Goal: Information Seeking & Learning: Understand process/instructions

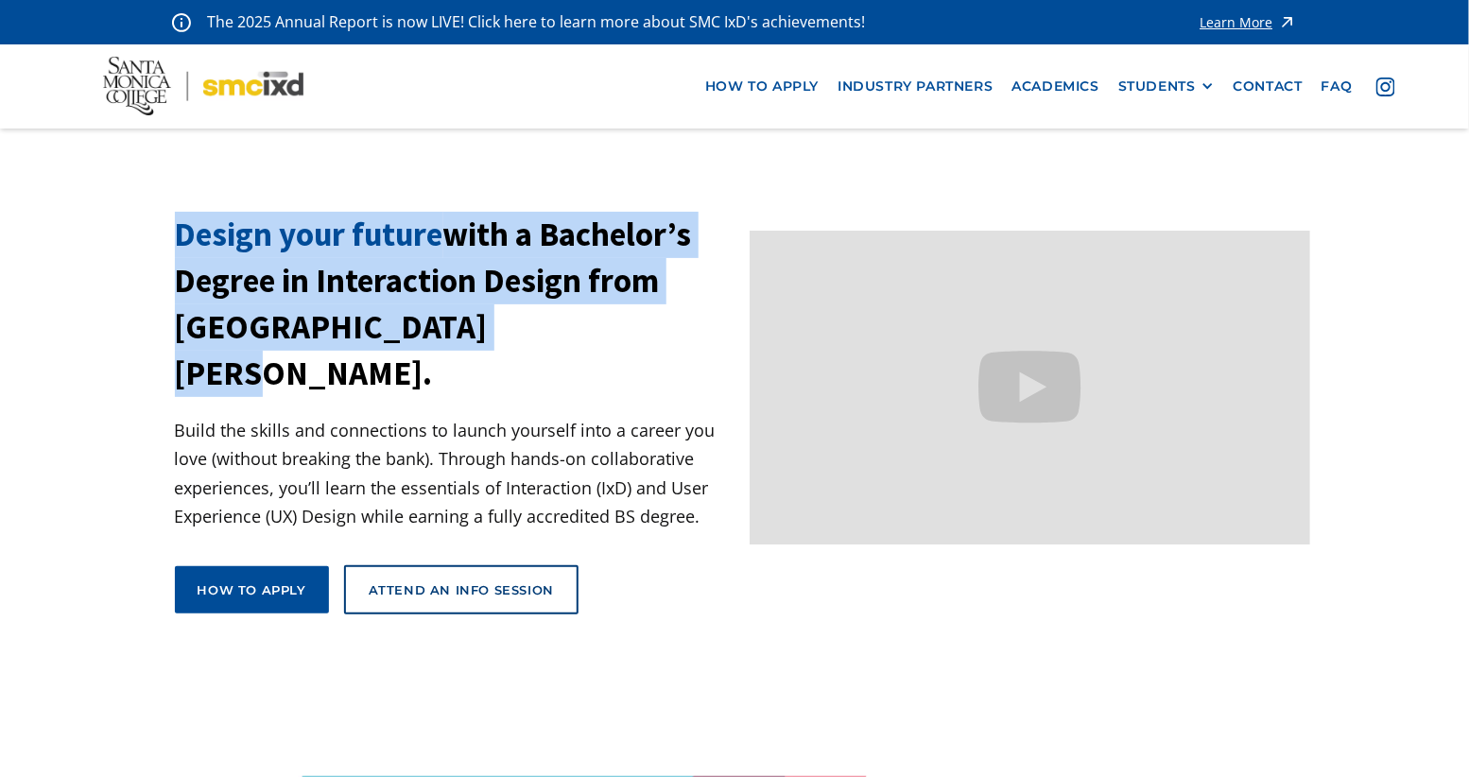
drag, startPoint x: 632, startPoint y: 199, endPoint x: 653, endPoint y: 324, distance: 127.6
click at [653, 324] on h1 "Design your future with a Bachelor’s Degree in Interaction Design from [GEOGRAP…" at bounding box center [455, 304] width 561 height 185
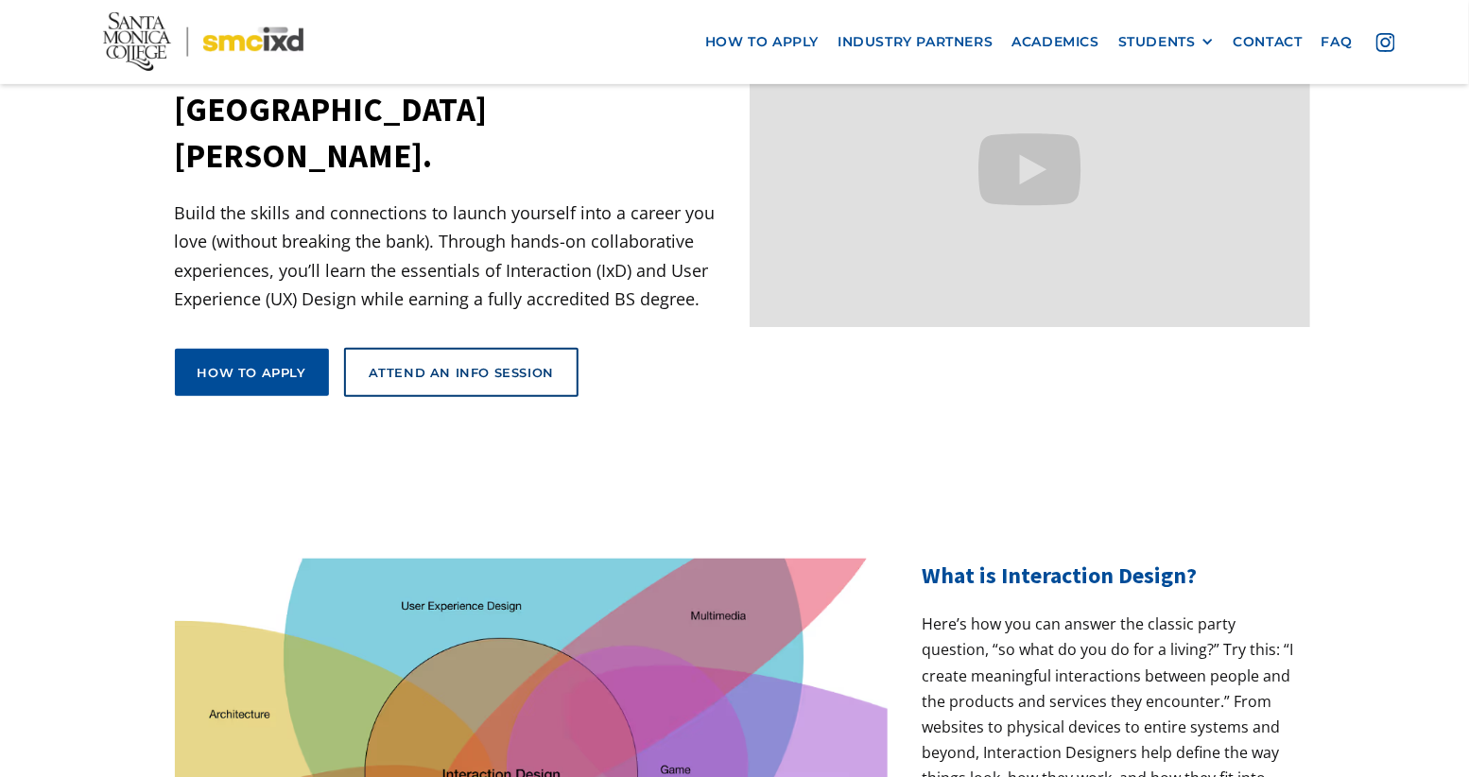
scroll to position [207, 0]
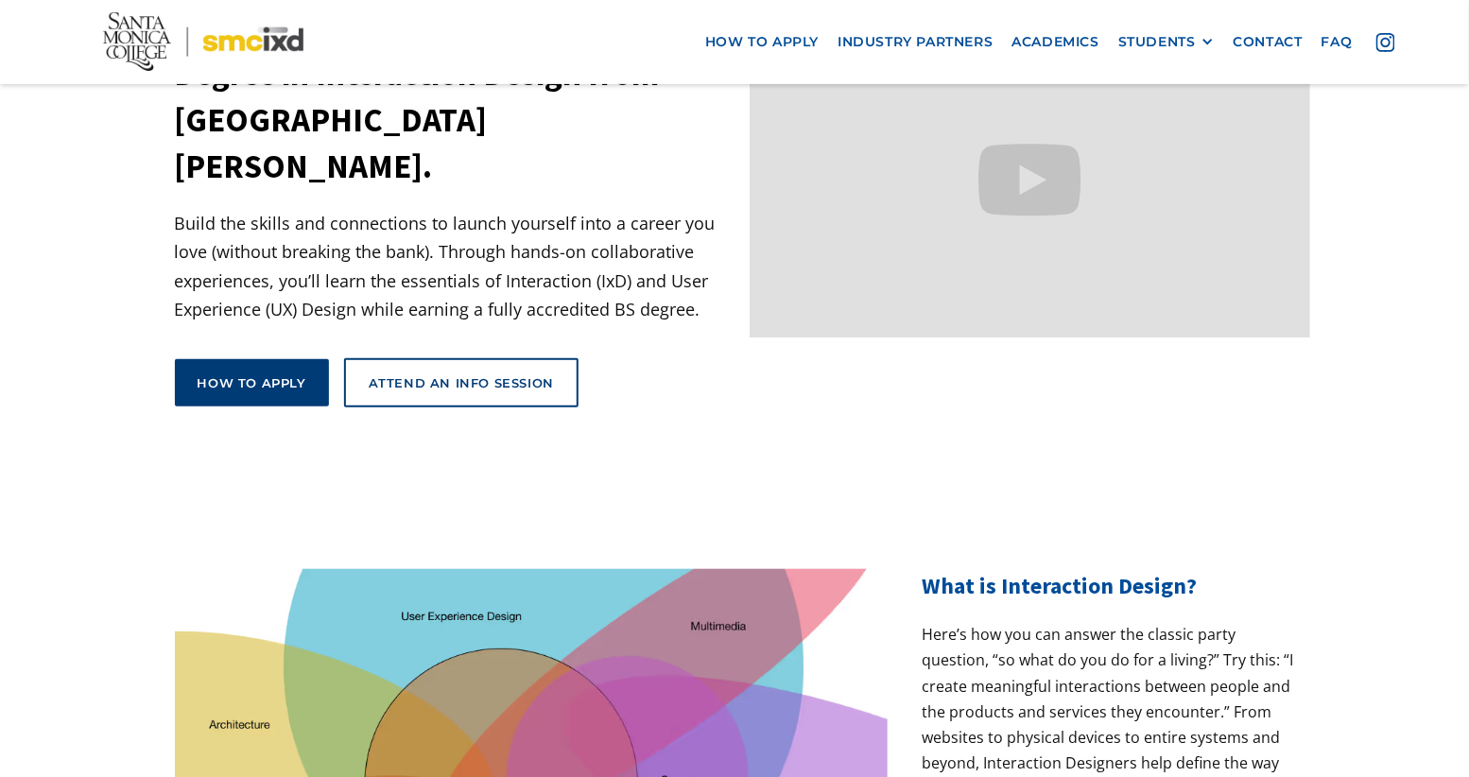
click at [266, 359] on link "How to apply" at bounding box center [252, 382] width 154 height 47
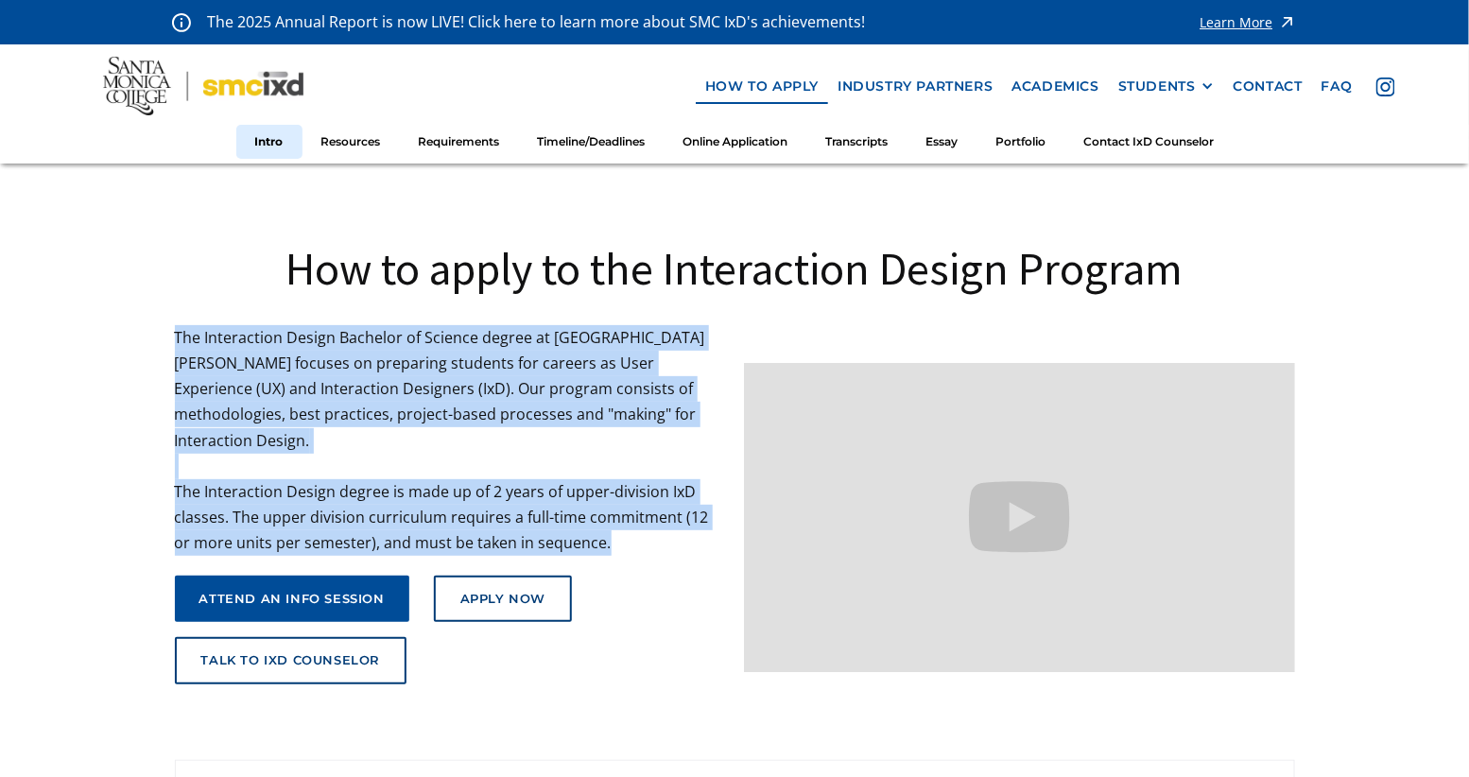
drag, startPoint x: 301, startPoint y: 320, endPoint x: 618, endPoint y: 520, distance: 375.6
click at [620, 521] on div "How to apply to the Interaction Design Program The Interaction Design Bachelor …" at bounding box center [735, 443] width 1120 height 558
click at [618, 520] on p "The Interaction Design Bachelor of Science degree at Santa Monica College focus…" at bounding box center [450, 441] width 551 height 232
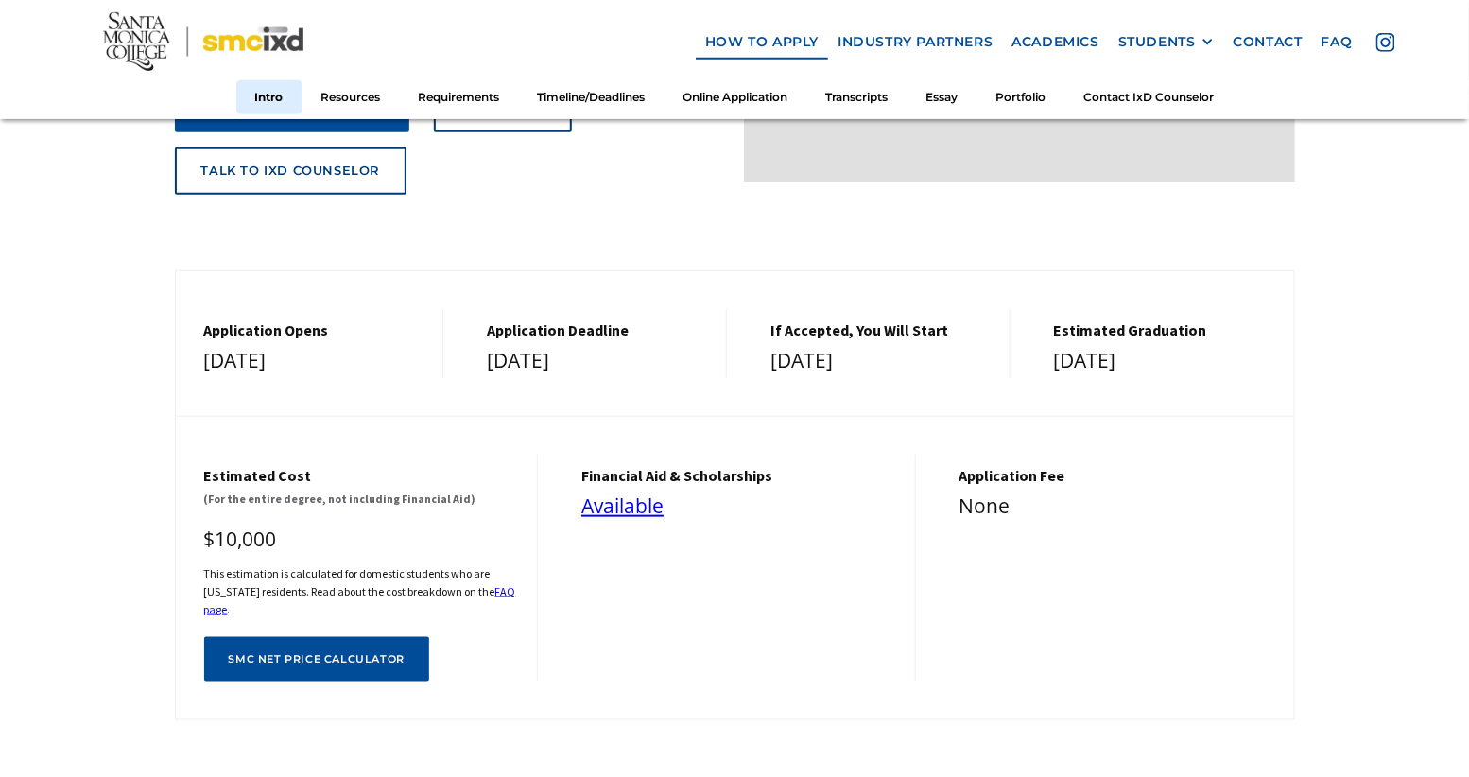
scroll to position [492, 0]
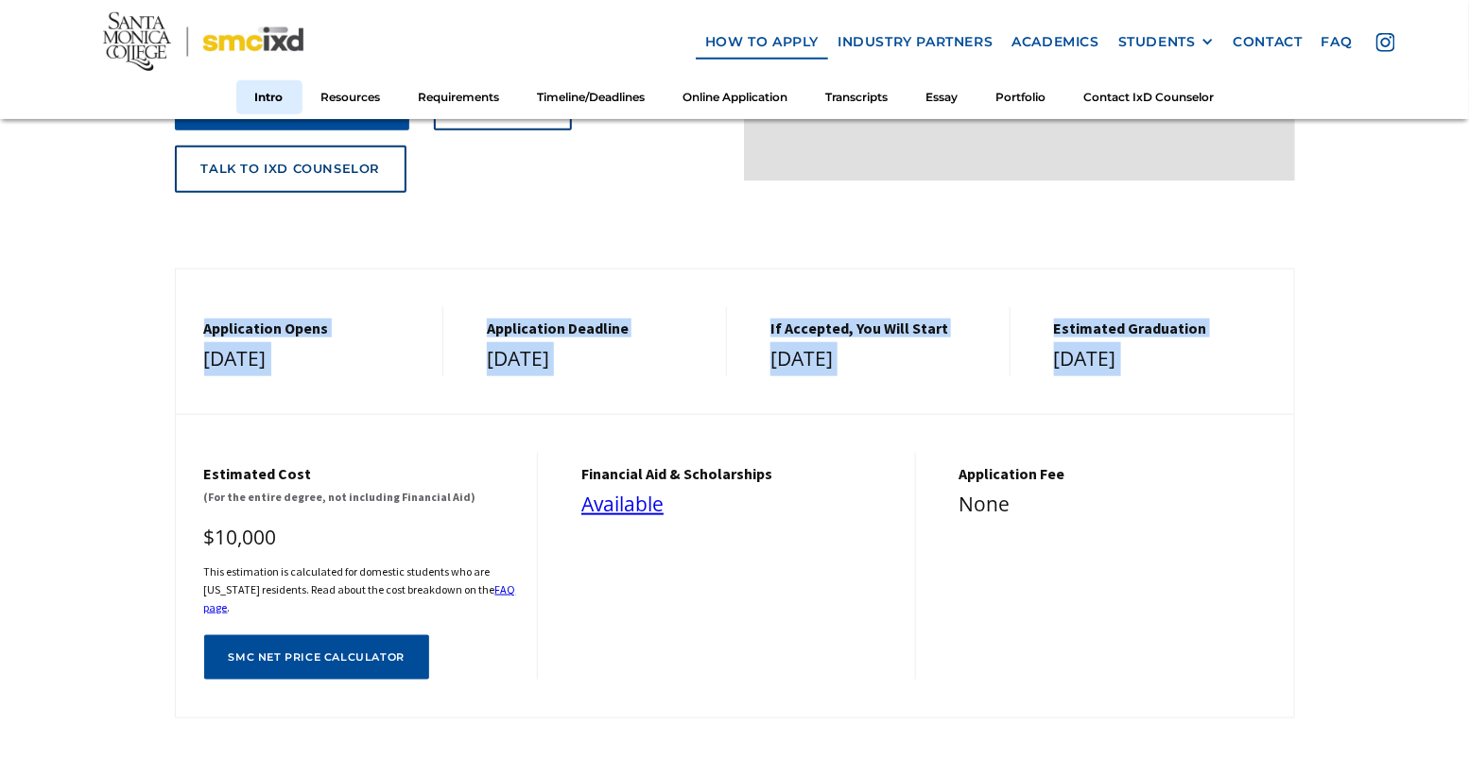
drag, startPoint x: 277, startPoint y: 288, endPoint x: 296, endPoint y: 378, distance: 91.8
click at [296, 378] on div "Application Opens December 1, 2025 Application Deadline March 1, 2026 If Accept…" at bounding box center [735, 493] width 1120 height 451
drag, startPoint x: 311, startPoint y: 371, endPoint x: 299, endPoint y: 289, distance: 82.2
click at [299, 289] on div "Application Opens December 1, 2025 Application Deadline March 1, 2026 If Accept…" at bounding box center [735, 493] width 1120 height 451
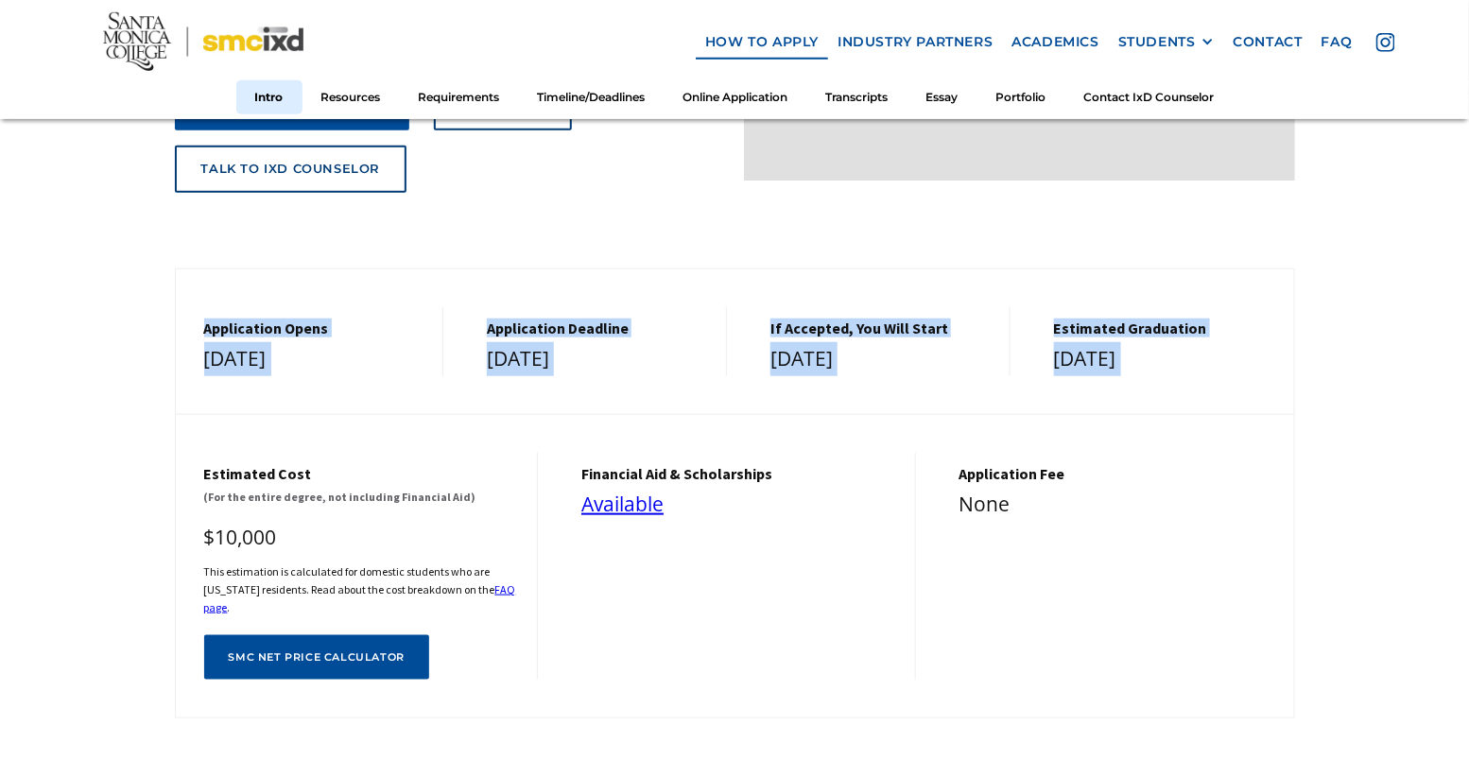
click at [299, 289] on div "Application Opens December 1, 2025 Application Deadline March 1, 2026 If Accept…" at bounding box center [735, 322] width 1118 height 107
drag, startPoint x: 268, startPoint y: 289, endPoint x: 324, endPoint y: 376, distance: 103.3
click at [324, 376] on div "Application Opens December 1, 2025 Application Deadline March 1, 2026 If Accept…" at bounding box center [735, 493] width 1120 height 451
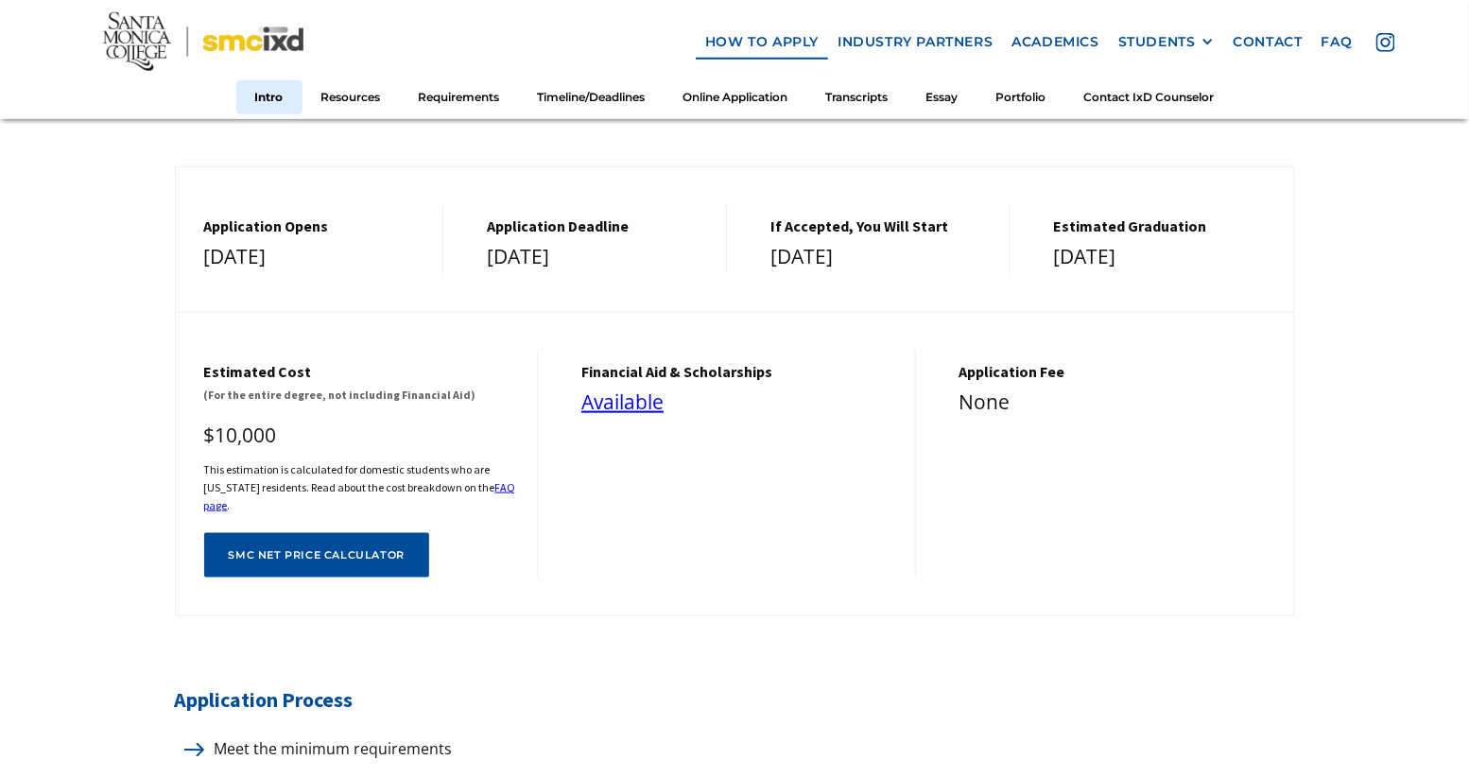
scroll to position [596, 0]
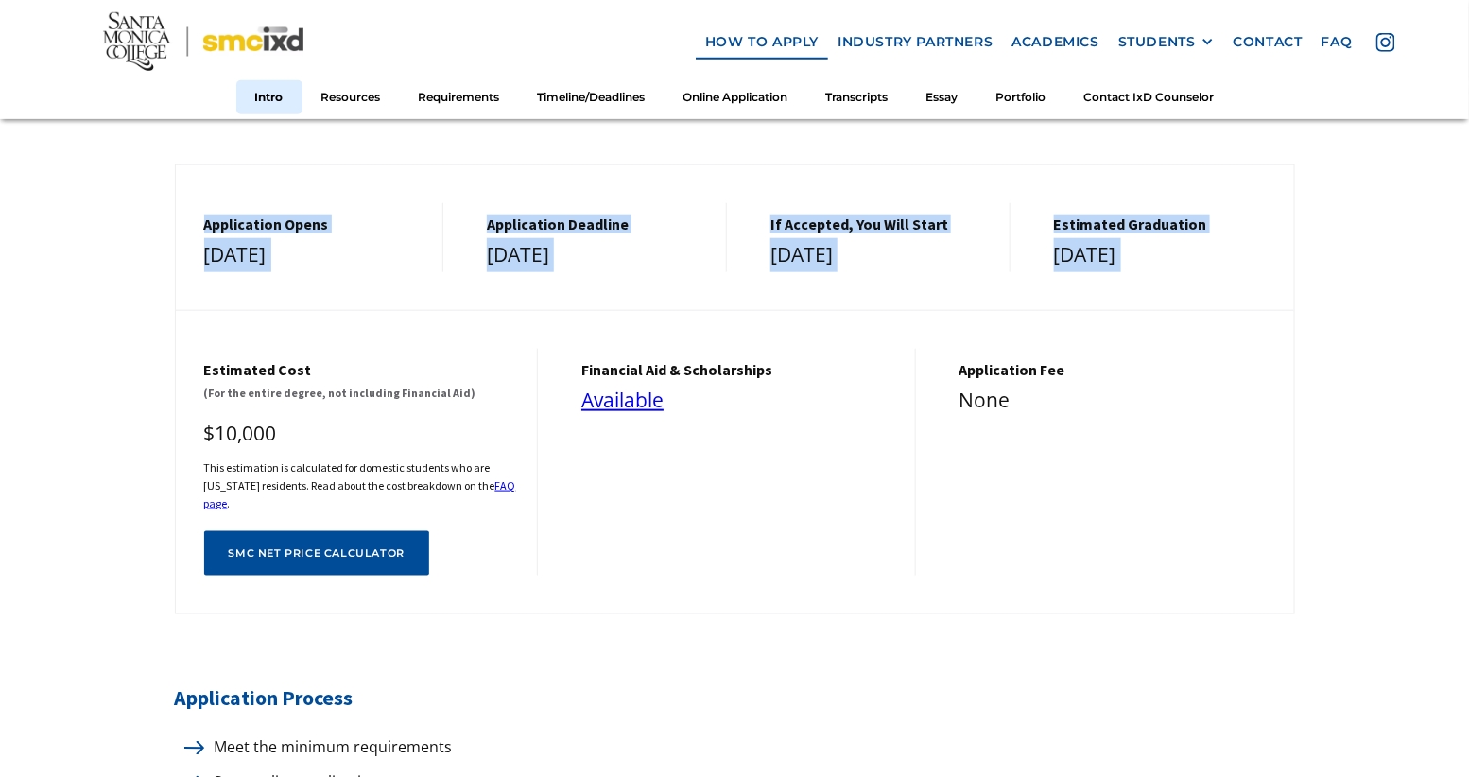
drag, startPoint x: 205, startPoint y: 204, endPoint x: 211, endPoint y: 272, distance: 68.3
click at [211, 272] on div "Application Opens December 1, 2025 Application Deadline March 1, 2026 If Accept…" at bounding box center [735, 390] width 1120 height 451
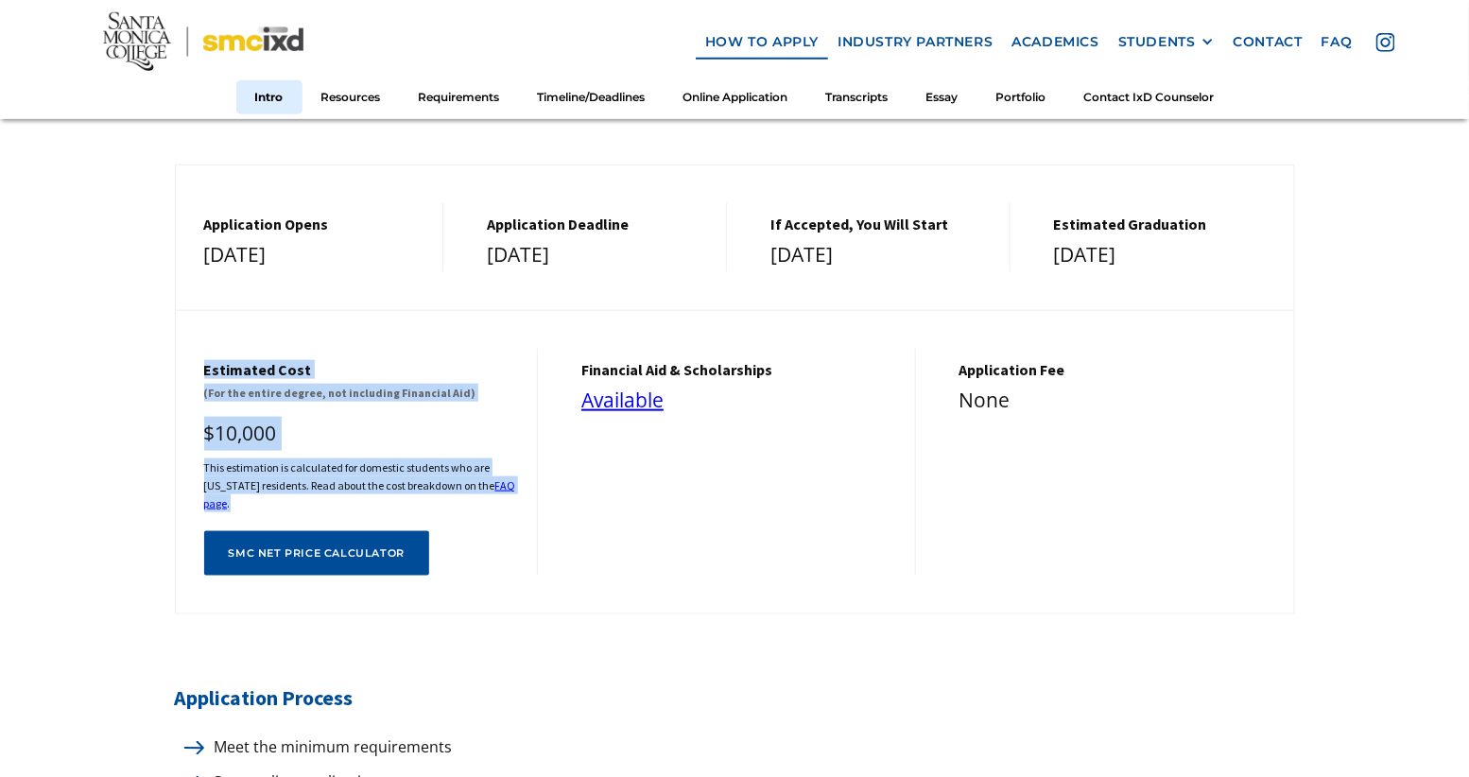
drag, startPoint x: 223, startPoint y: 336, endPoint x: 312, endPoint y: 486, distance: 174.6
click at [312, 486] on div "Estimated cost (For the entire degree, not including Financial Aid) $10,000 Thi…" at bounding box center [735, 443] width 1118 height 267
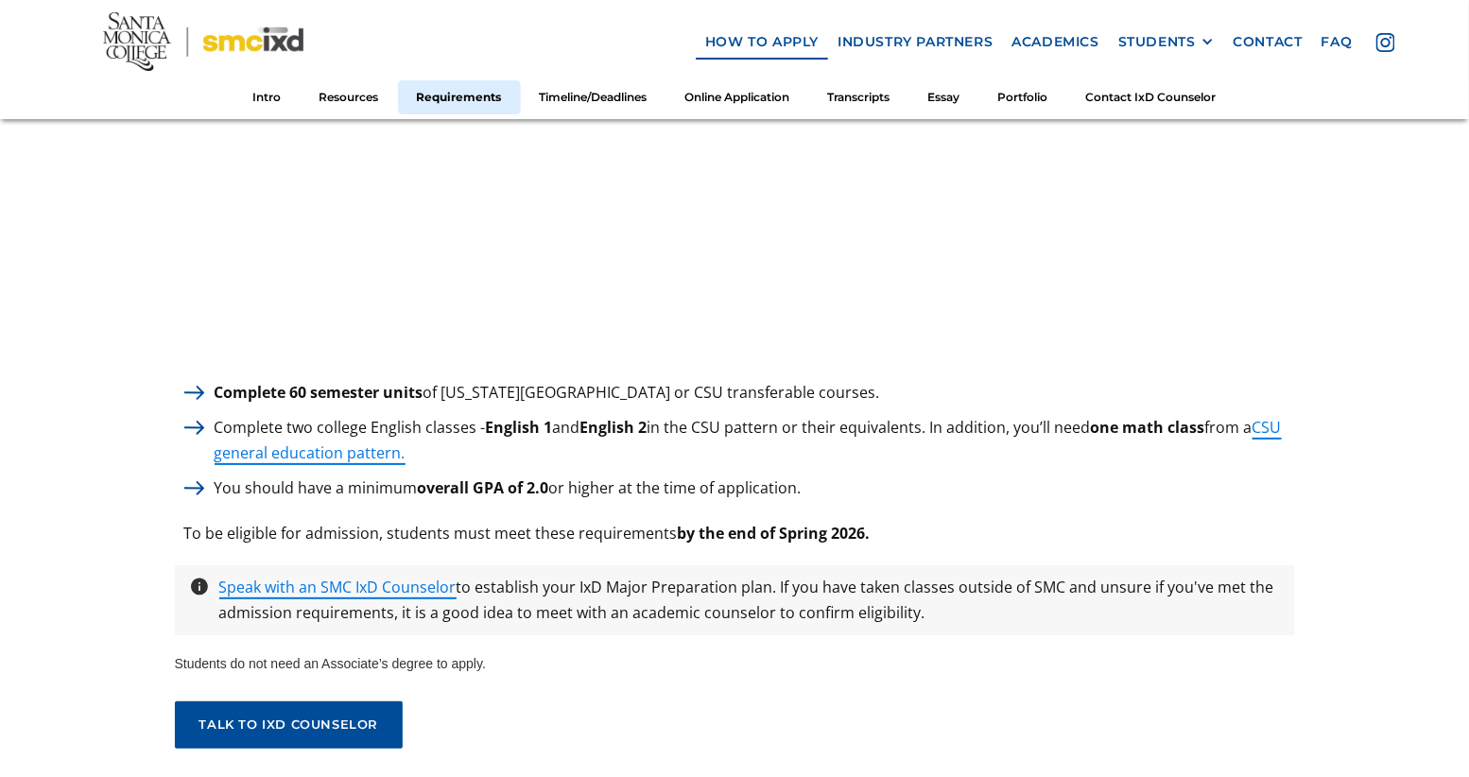
scroll to position [2728, 0]
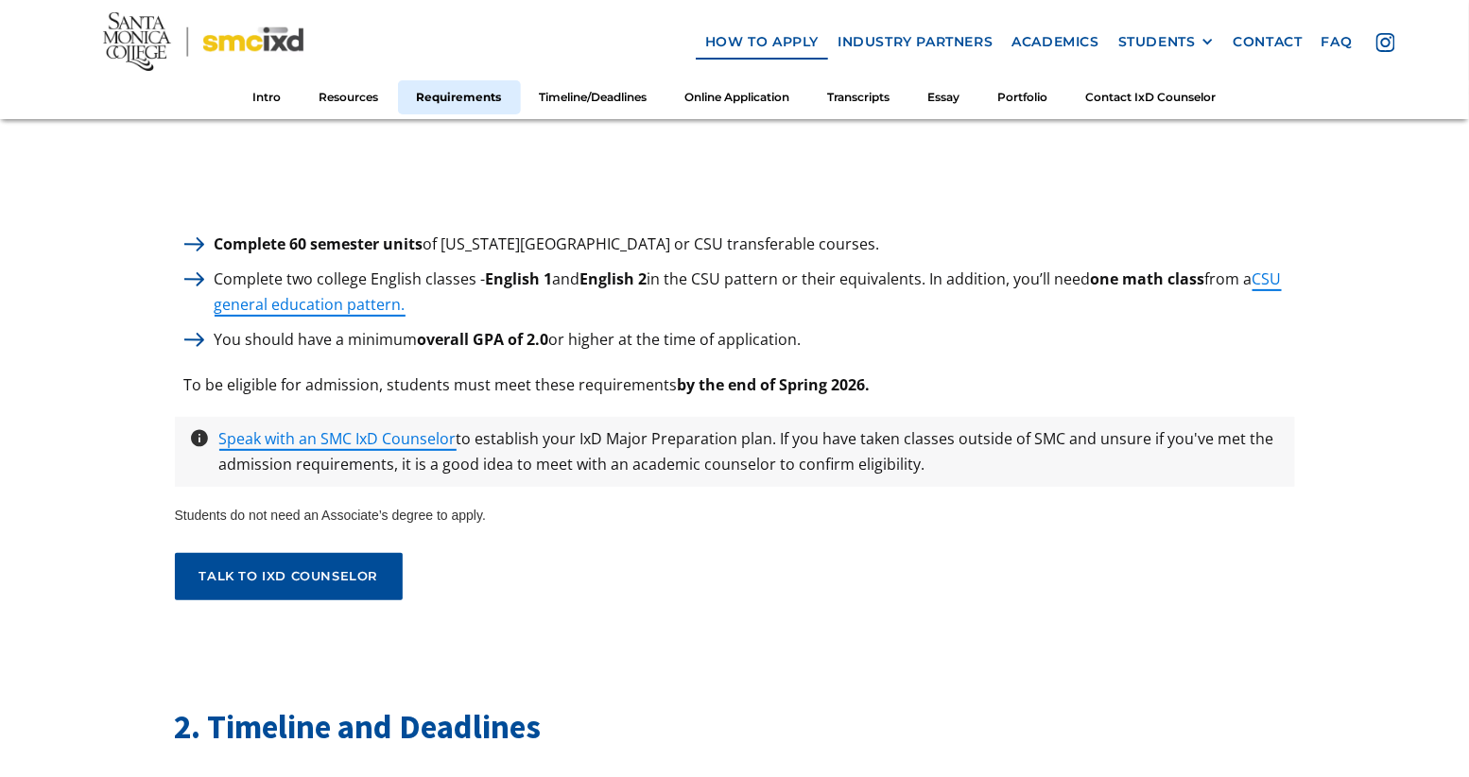
click at [643, 232] on p "Complete 60 semester units of California State University or CSU transferable c…" at bounding box center [547, 245] width 684 height 26
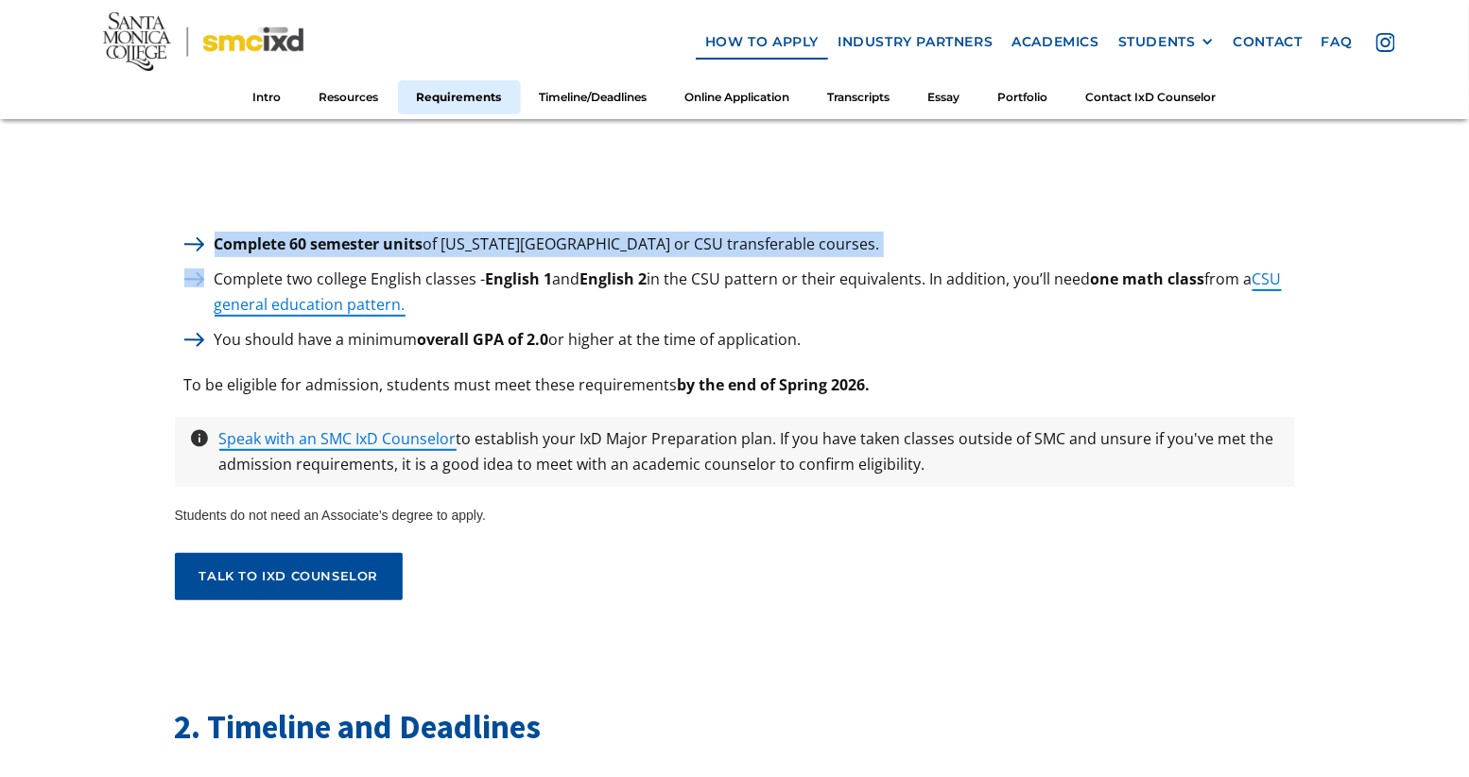
click at [643, 232] on p "Complete 60 semester units of California State University or CSU transferable c…" at bounding box center [547, 245] width 684 height 26
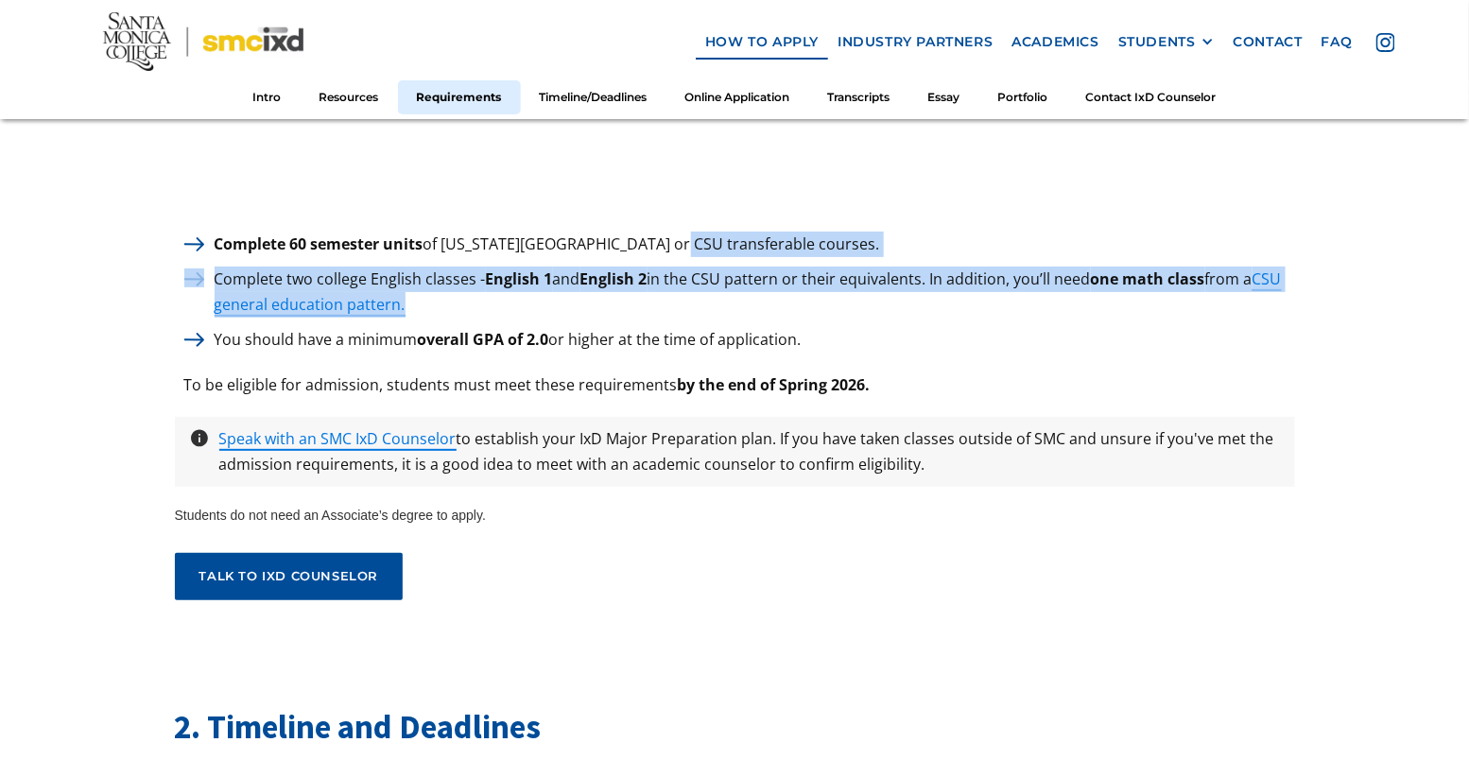
drag, startPoint x: 640, startPoint y: 232, endPoint x: 631, endPoint y: 293, distance: 62.2
click at [631, 293] on div "Complete 60 semester units of California State University or CSU transferable c…" at bounding box center [735, 293] width 1120 height 122
click at [631, 293] on p "Complete two college English classes - English 1 and English 2 in the CSU patte…" at bounding box center [750, 292] width 1090 height 51
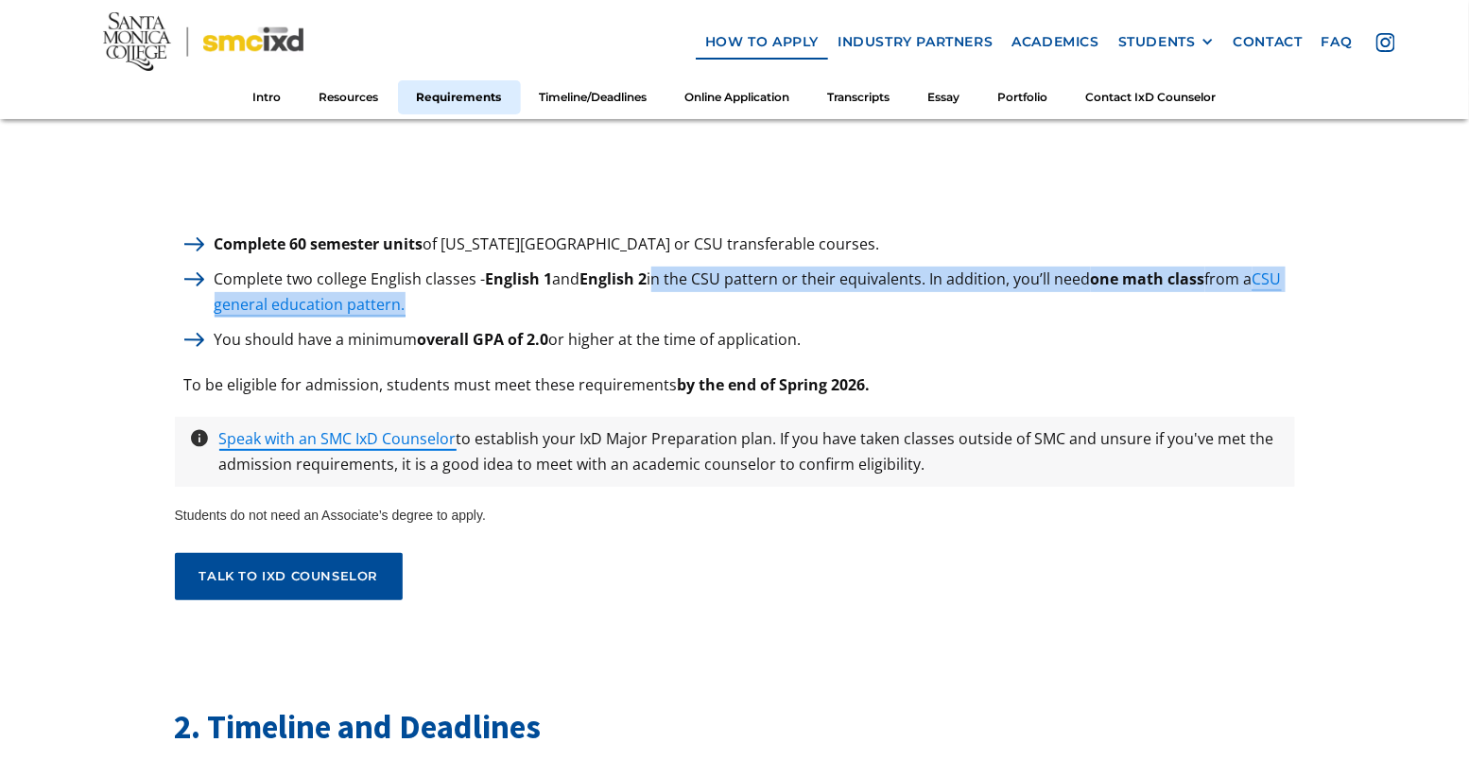
drag, startPoint x: 655, startPoint y: 271, endPoint x: 650, endPoint y: 300, distance: 28.8
click at [650, 300] on p "Complete two college English classes - English 1 and English 2 in the CSU patte…" at bounding box center [750, 292] width 1090 height 51
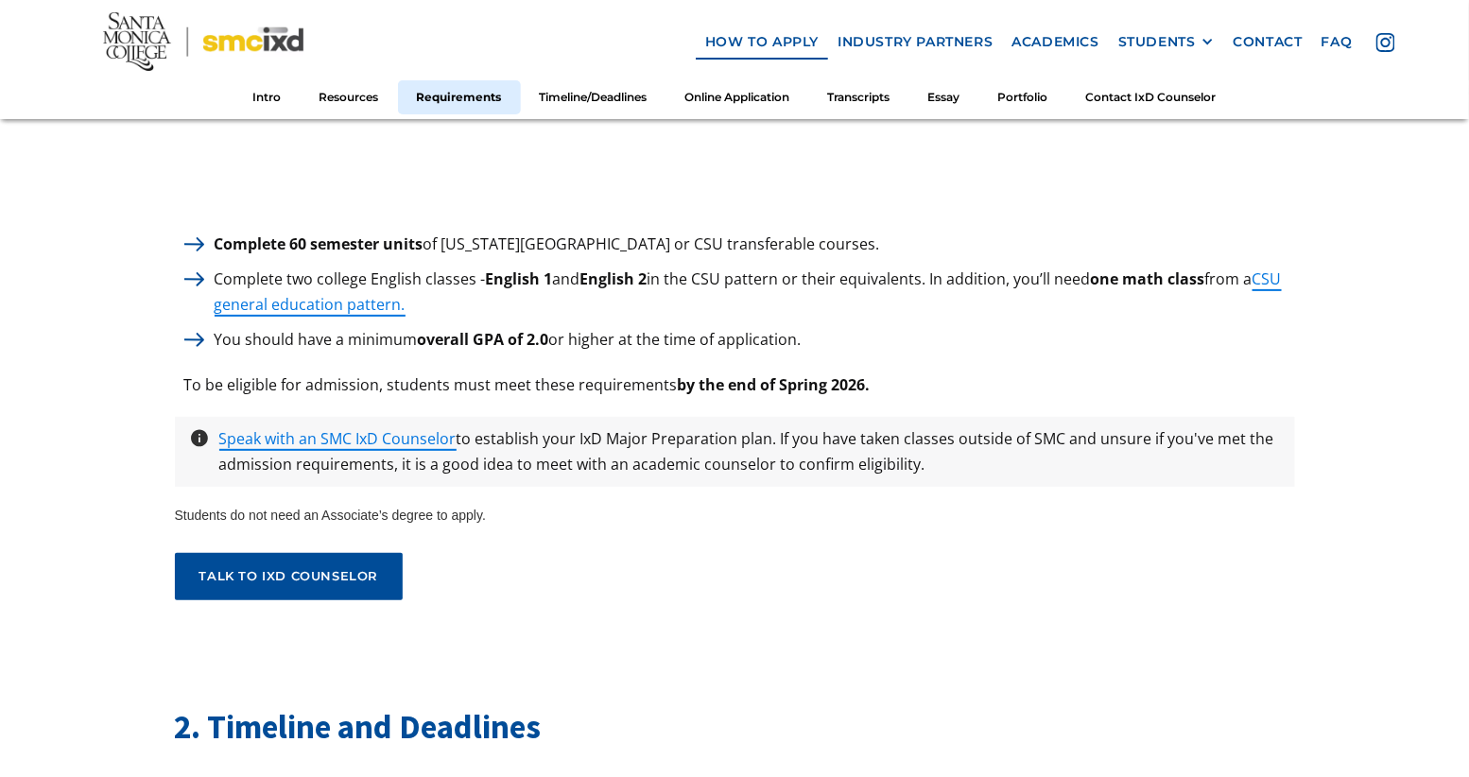
click at [611, 372] on p "To be eligible for admission, students must meet these requirements by the end …" at bounding box center [527, 385] width 705 height 26
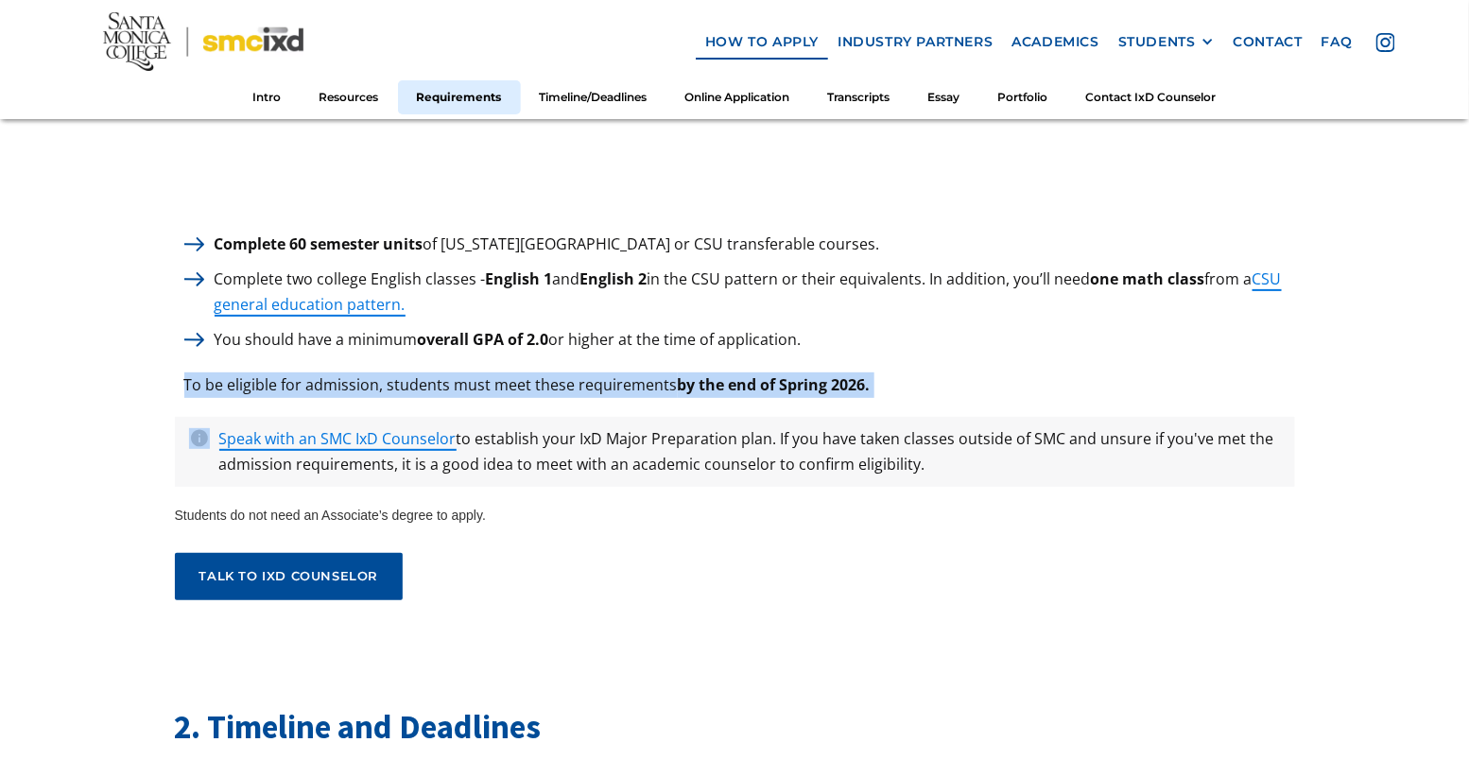
click at [611, 372] on p "To be eligible for admission, students must meet these requirements by the end …" at bounding box center [527, 385] width 705 height 26
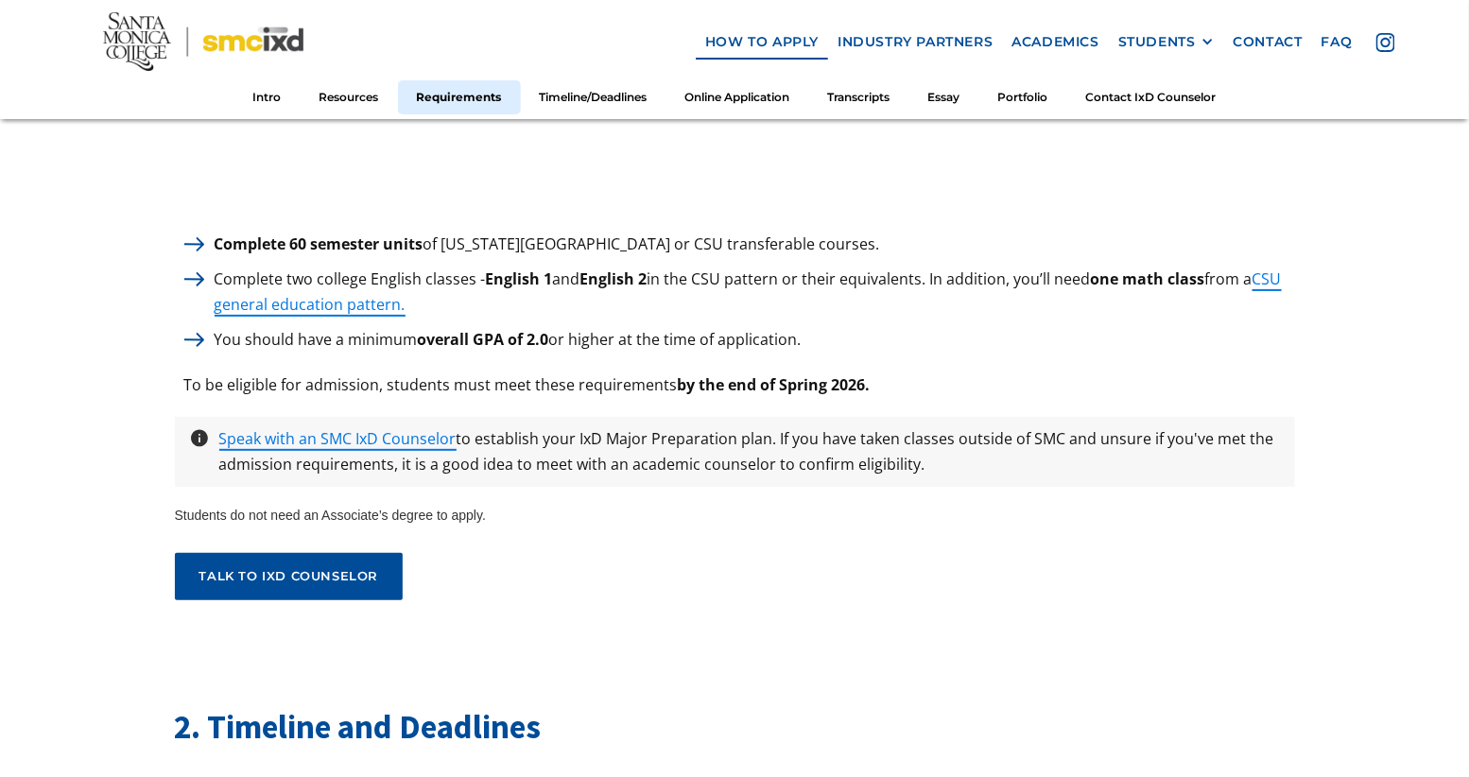
click at [611, 372] on p "To be eligible for admission, students must meet these requirements by the end …" at bounding box center [527, 385] width 705 height 26
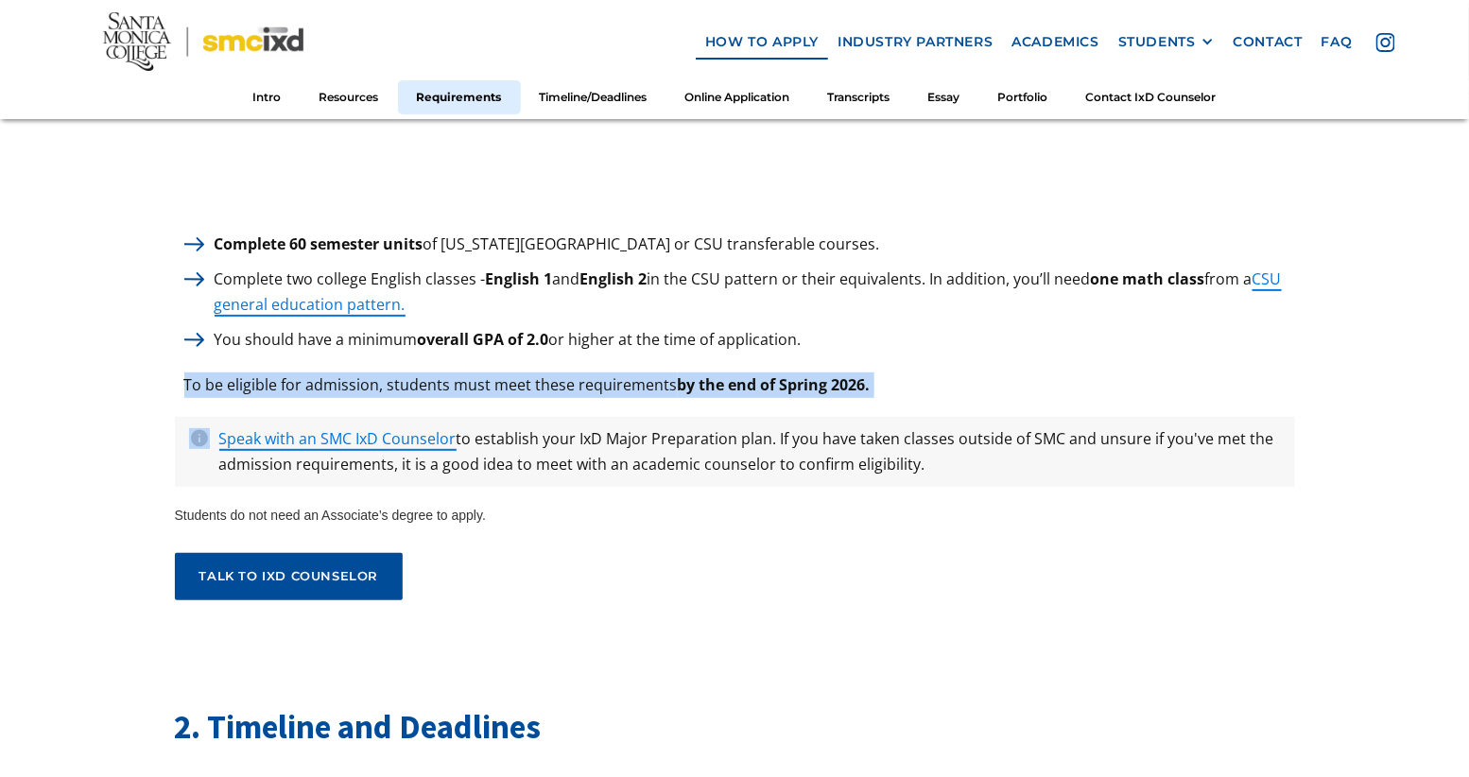
click at [611, 372] on p "To be eligible for admission, students must meet these requirements by the end …" at bounding box center [527, 385] width 705 height 26
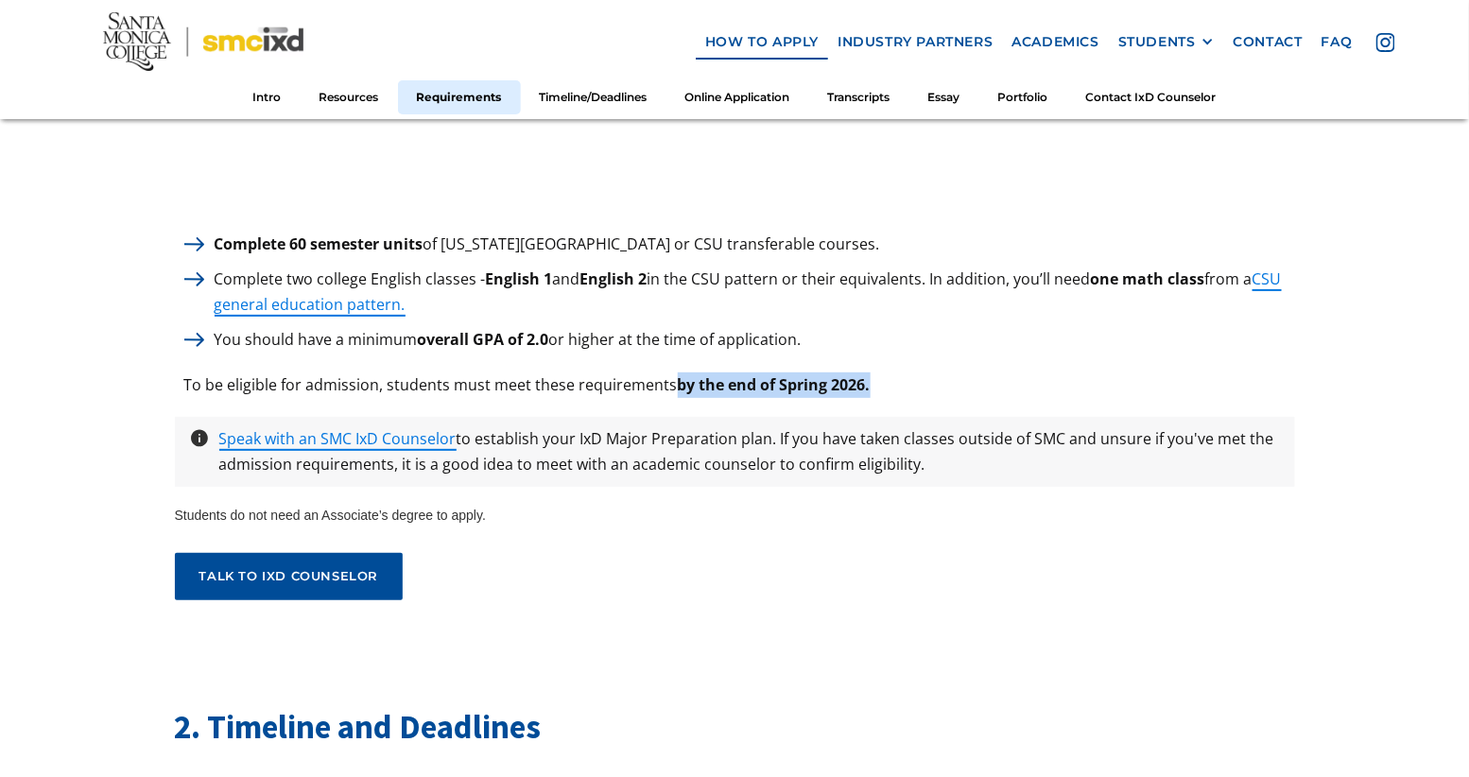
drag, startPoint x: 670, startPoint y: 372, endPoint x: 892, endPoint y: 372, distance: 221.2
click at [892, 372] on div "To be eligible for admission, students must meet these requirements by the end …" at bounding box center [735, 385] width 1120 height 26
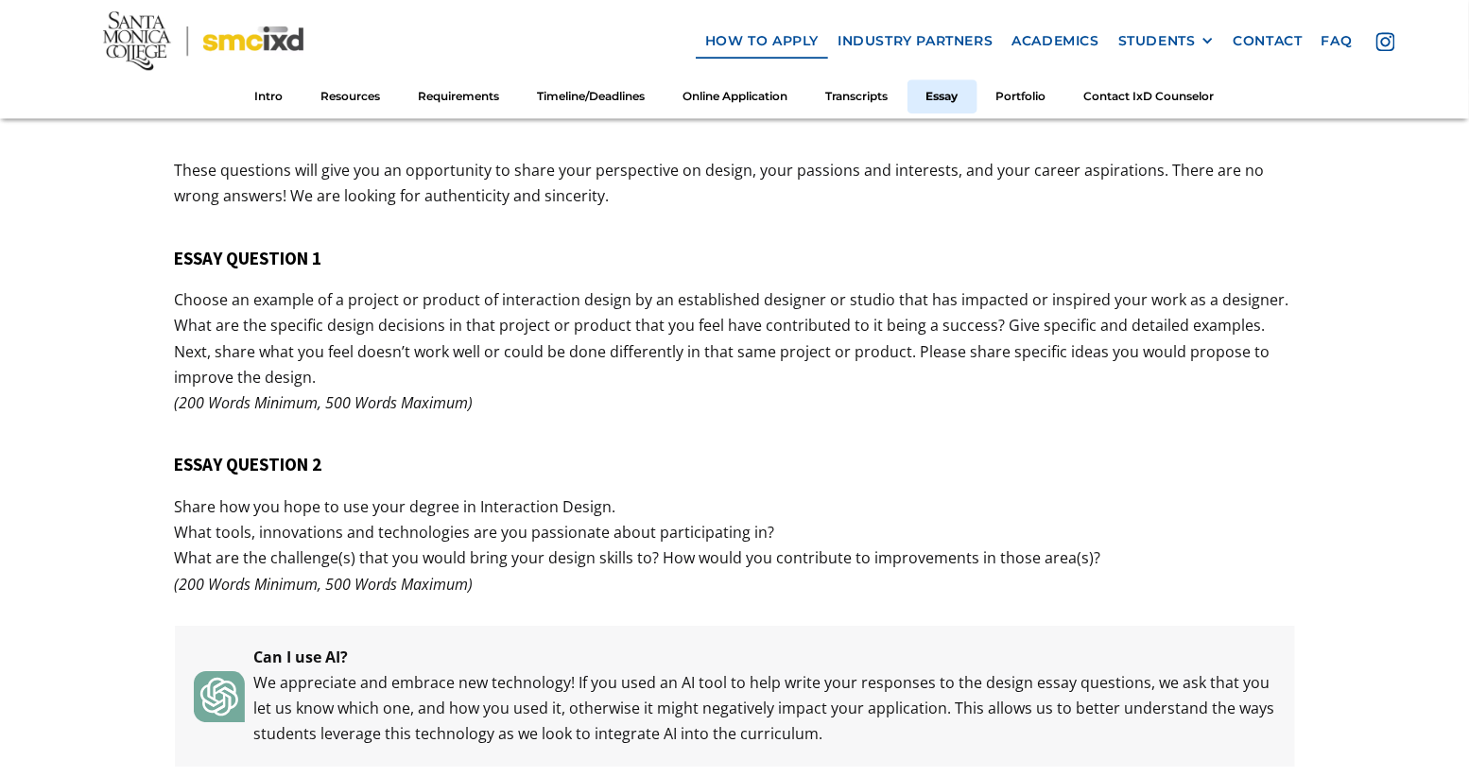
scroll to position [7188, 0]
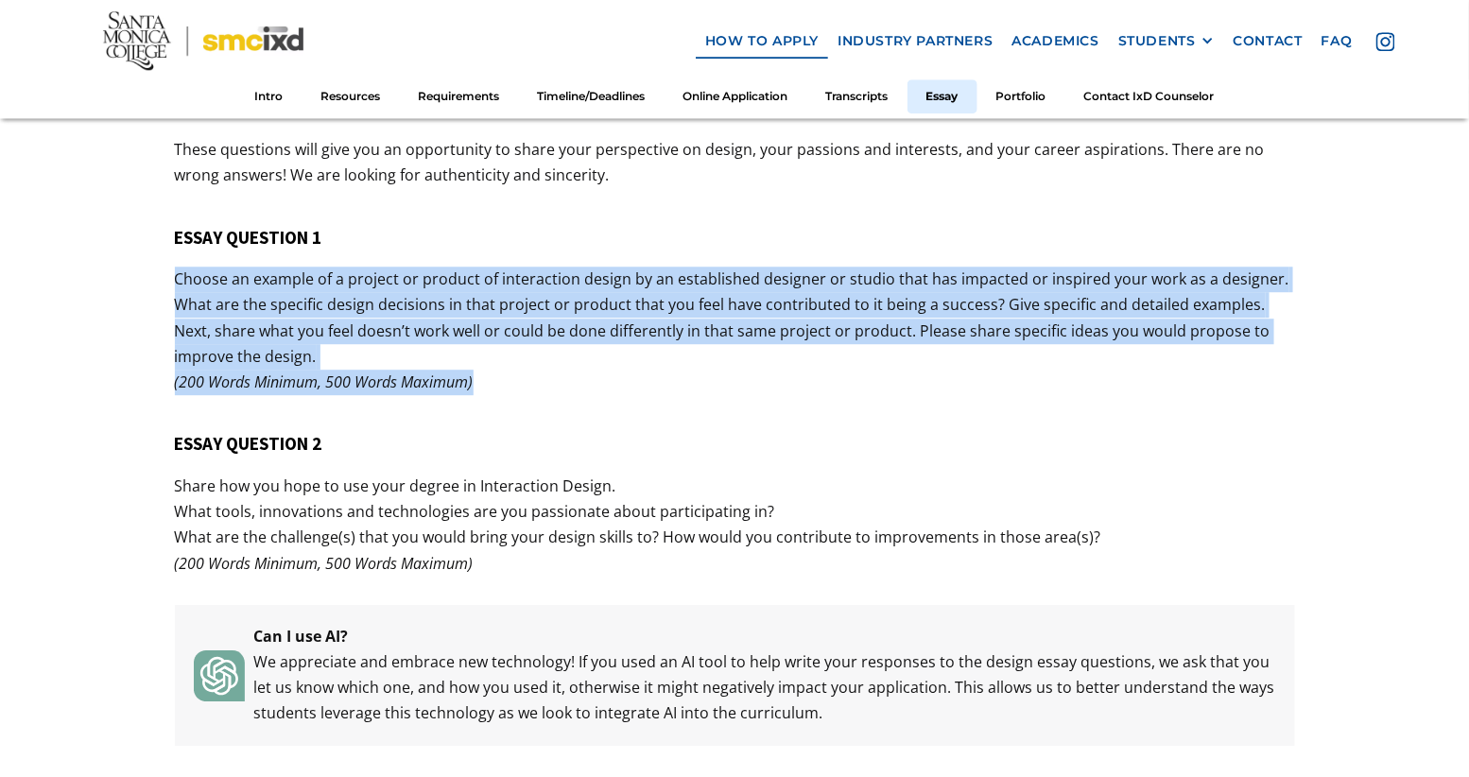
drag, startPoint x: 560, startPoint y: 247, endPoint x: 557, endPoint y: 358, distance: 111.6
click at [557, 358] on div "5. Application Essay Questions These questions will give you an opportunity to …" at bounding box center [735, 42] width 1120 height 1407
click at [557, 358] on p "Choose an example of a project or product of interaction design by an establish…" at bounding box center [735, 331] width 1120 height 129
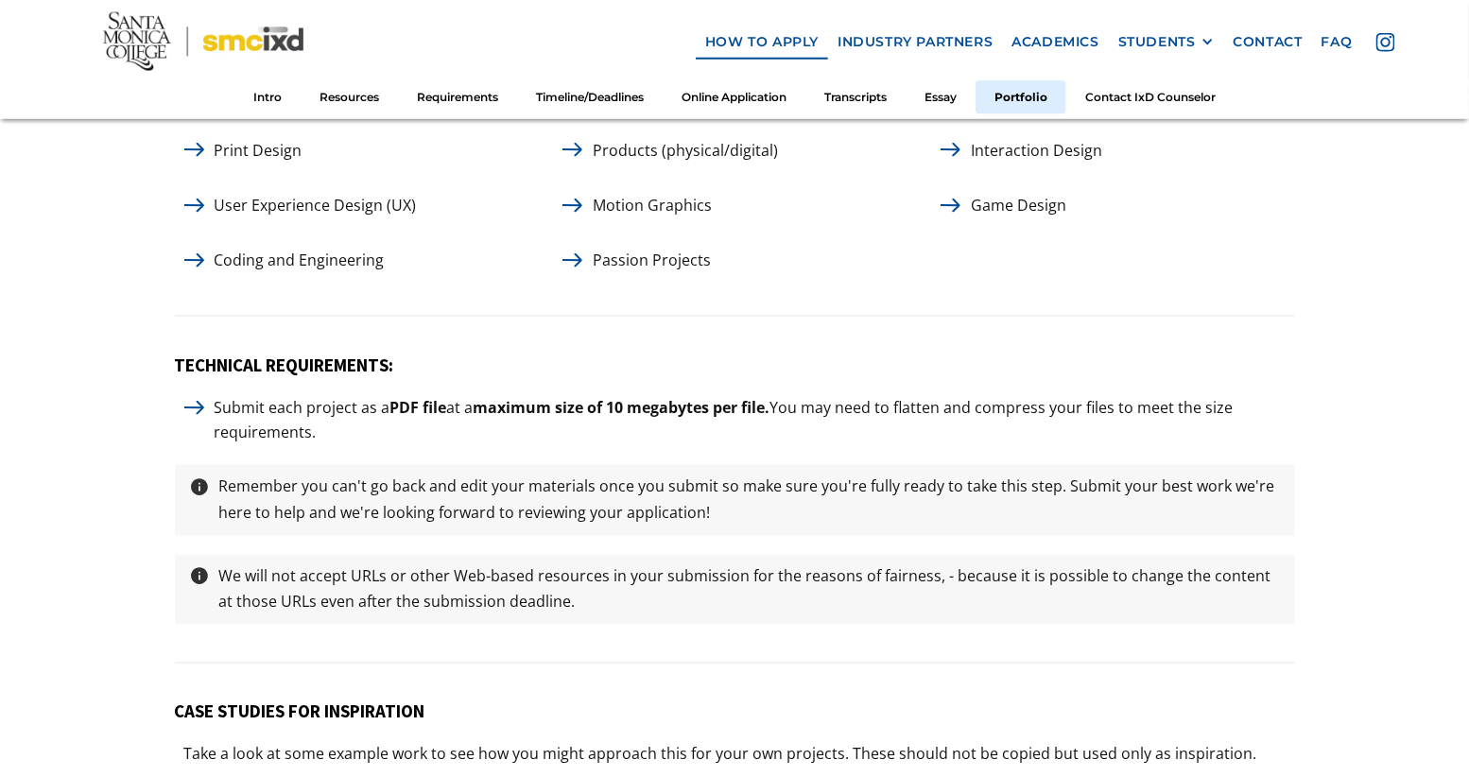
scroll to position [9010, 0]
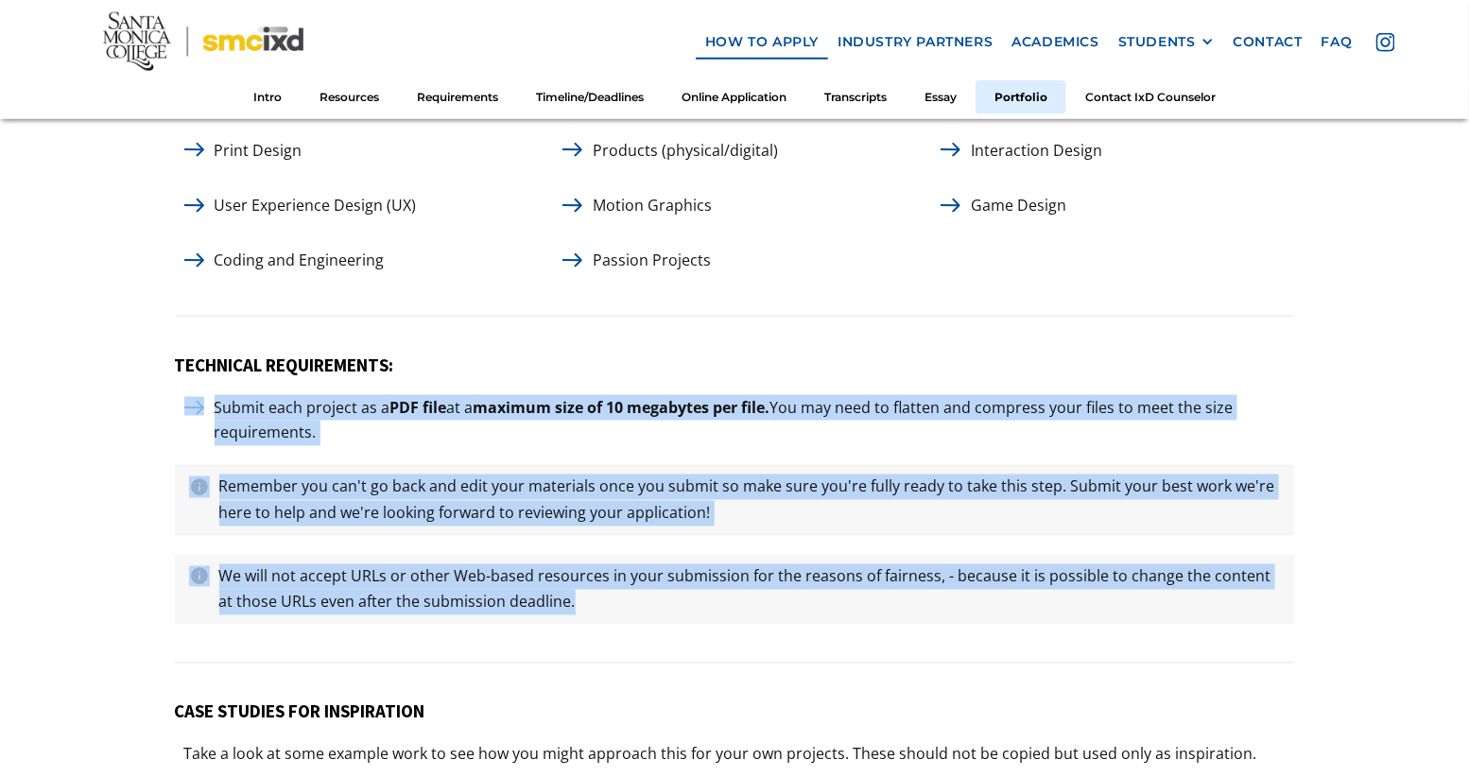
drag, startPoint x: 666, startPoint y: 616, endPoint x: 697, endPoint y: 356, distance: 261.9
click at [697, 356] on div "TECHNICAL REQUIREMENTS: Submit each project as a PDF file at a maximum size of …" at bounding box center [735, 509] width 1120 height 309
click at [697, 356] on h5 "TECHNICAL REQUIREMENTS:" at bounding box center [735, 366] width 1120 height 22
drag, startPoint x: 709, startPoint y: 323, endPoint x: 714, endPoint y: 626, distance: 302.6
click at [714, 626] on div "6. Portfolio YOUR PORTFOLIO SHOULD BE: 3 to 5 projects reflecting your design w…" at bounding box center [735, 114] width 1120 height 2343
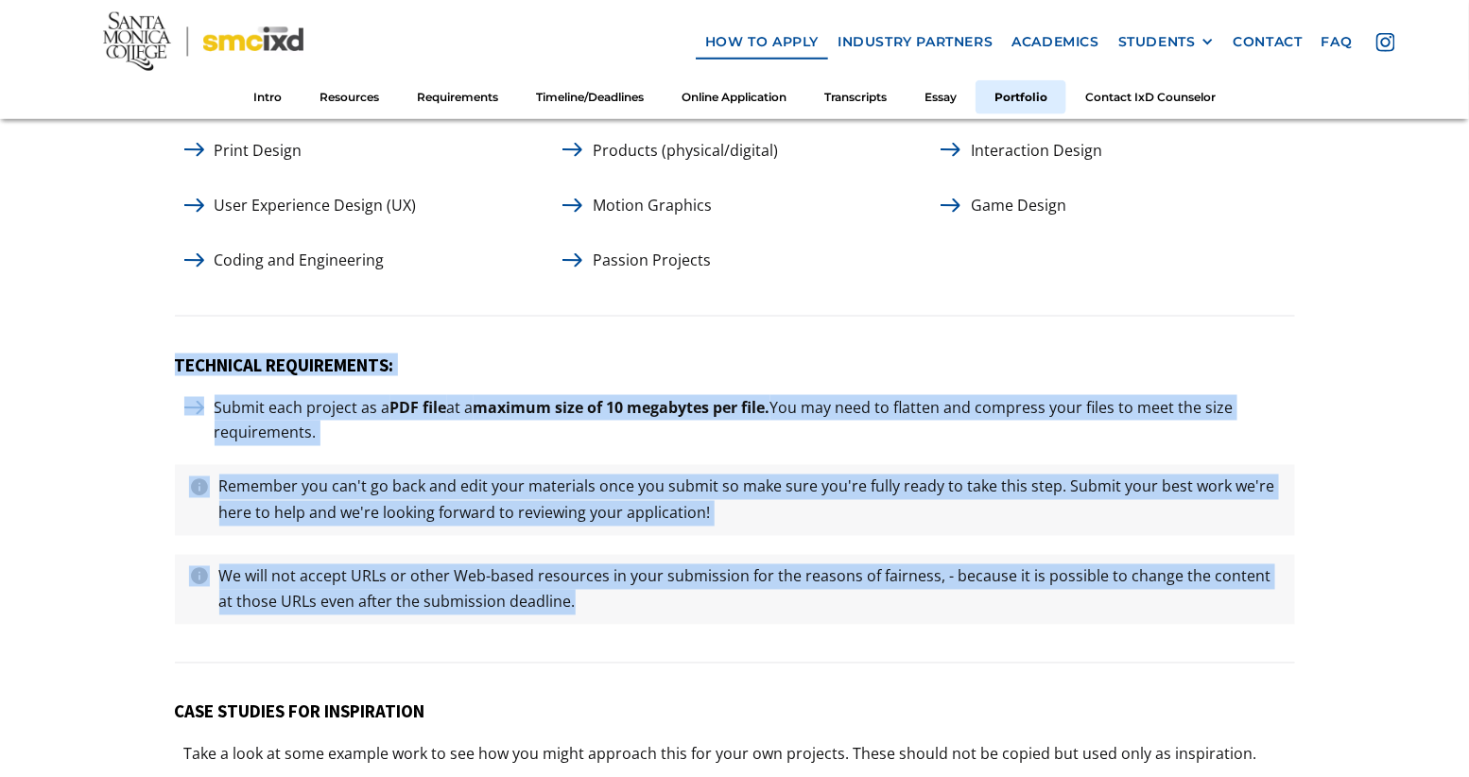
click at [714, 626] on div "TECHNICAL REQUIREMENTS: Submit each project as a PDF file at a maximum size of …" at bounding box center [735, 509] width 1120 height 309
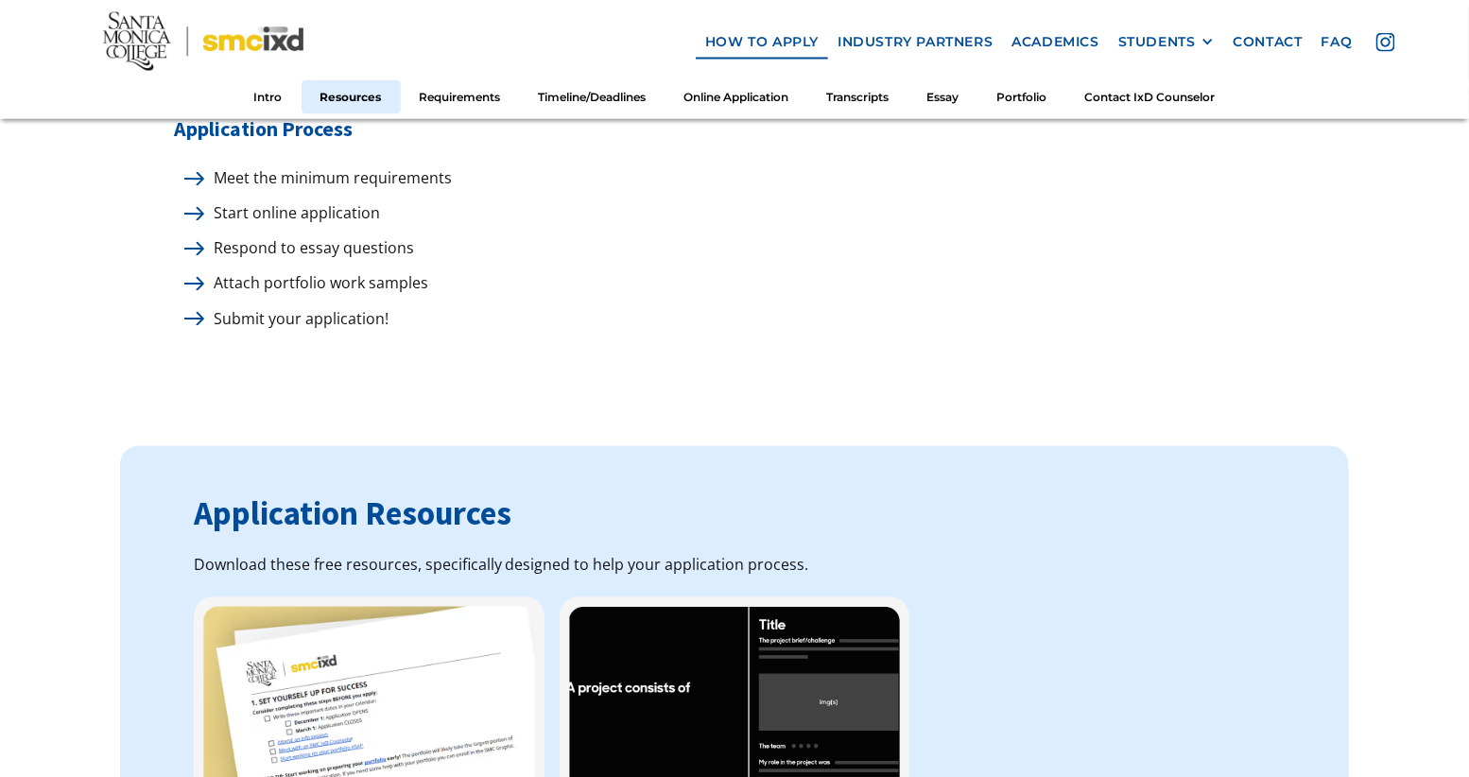
scroll to position [0, 0]
